Goal: Register for event/course

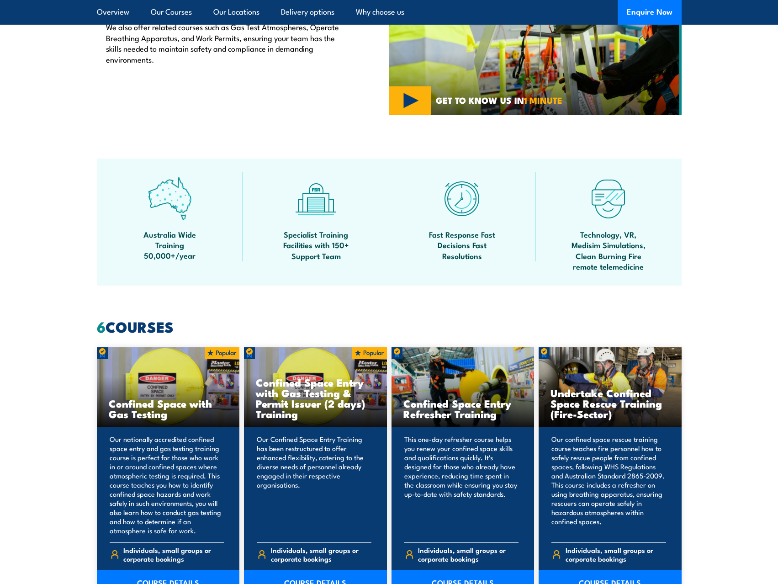
scroll to position [594, 0]
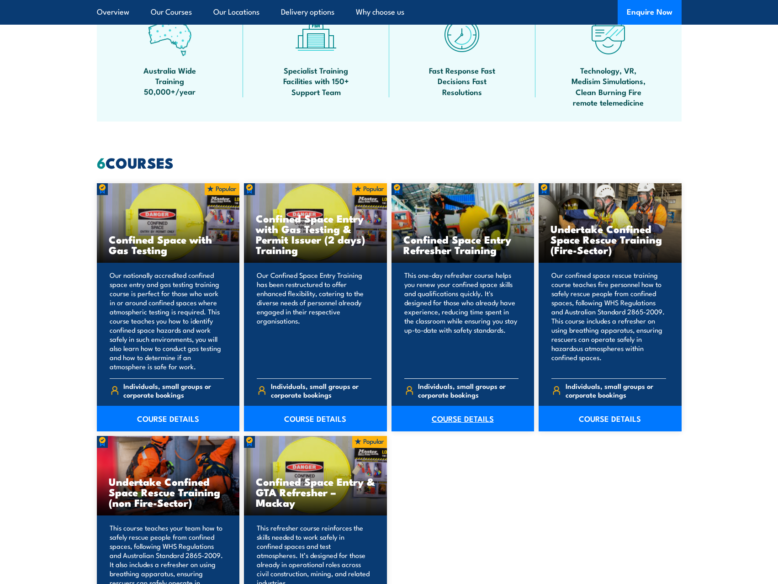
click at [454, 417] on link "COURSE DETAILS" at bounding box center [463, 419] width 143 height 26
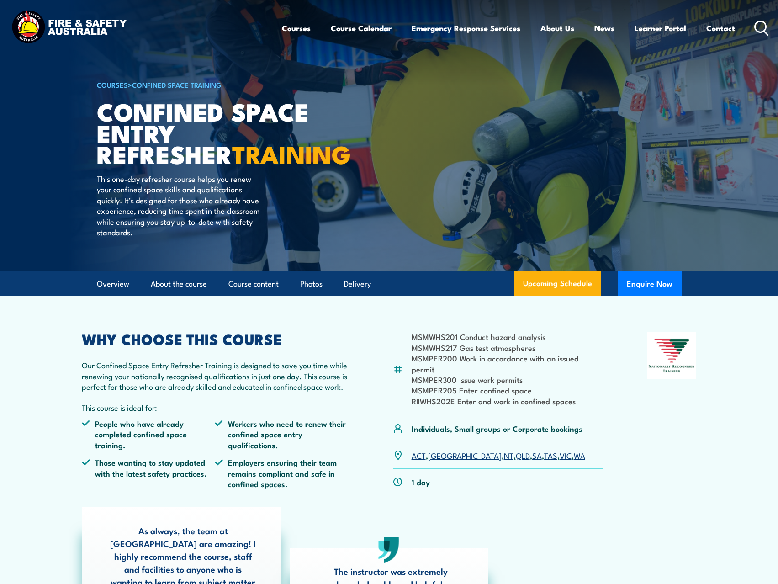
click at [574, 450] on link "WA" at bounding box center [579, 455] width 11 height 11
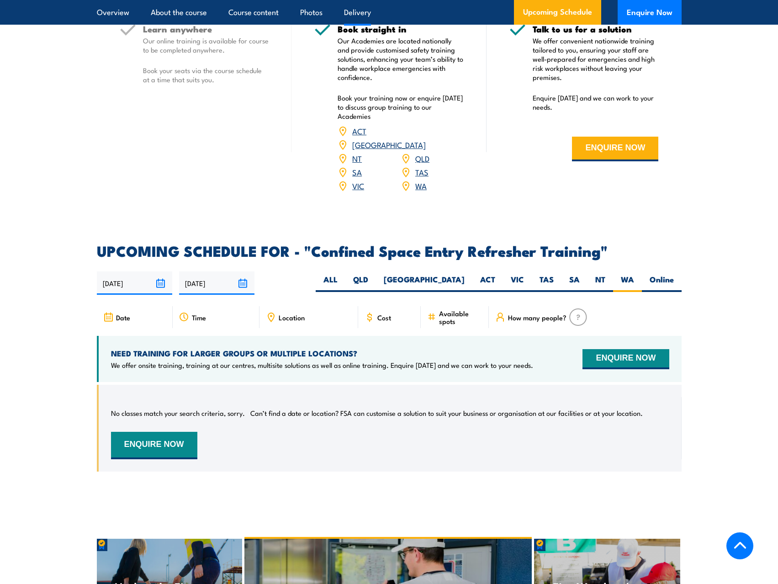
scroll to position [1072, 0]
